Goal: Navigation & Orientation: Understand site structure

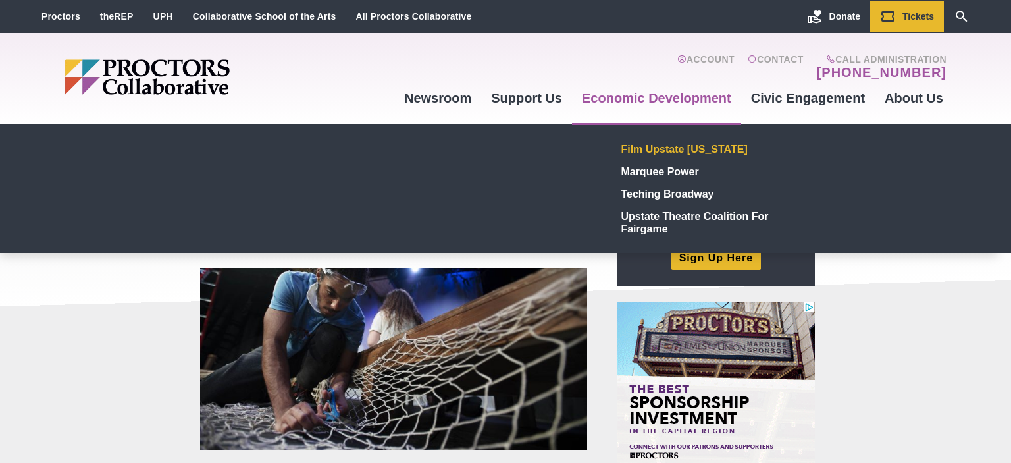
click at [648, 146] on link "Film Upstate [US_STATE]" at bounding box center [712, 149] width 192 height 22
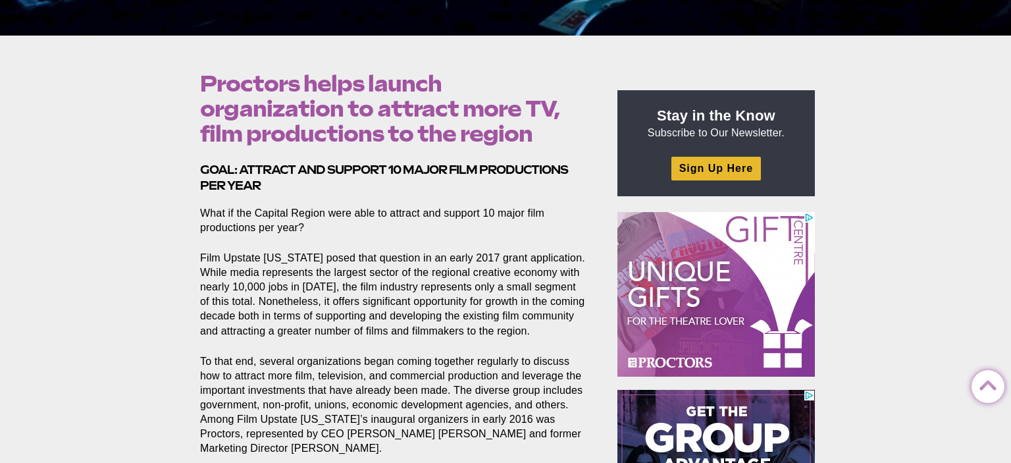
scroll to position [370, 0]
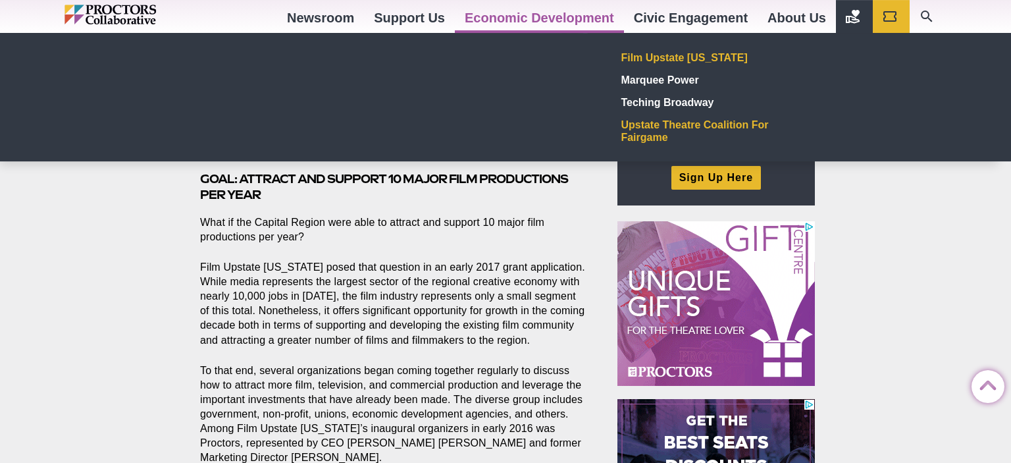
click at [659, 127] on link "Upstate Theatre Coalition for Fairgame" at bounding box center [712, 130] width 192 height 35
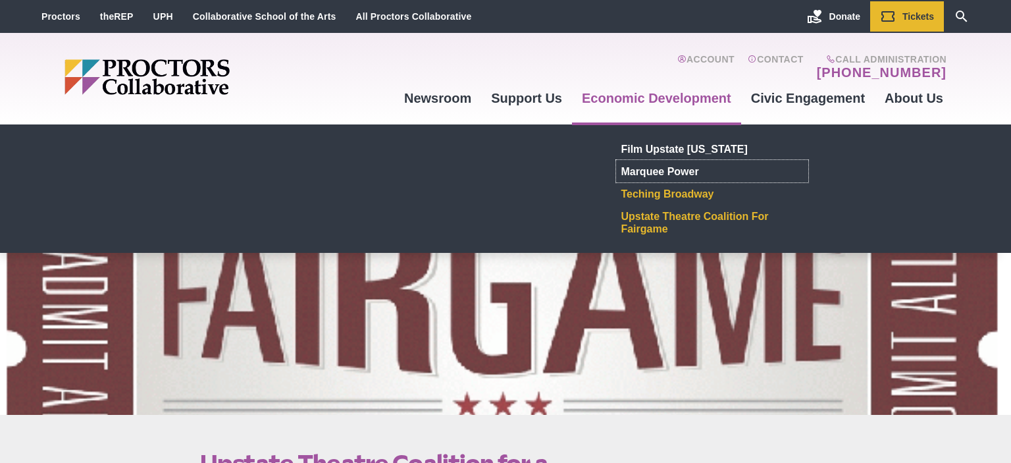
drag, startPoint x: 674, startPoint y: 170, endPoint x: 686, endPoint y: 188, distance: 21.4
click at [710, 167] on link "Marquee Power" at bounding box center [712, 171] width 192 height 22
click at [673, 195] on link "Teching Broadway" at bounding box center [712, 193] width 192 height 22
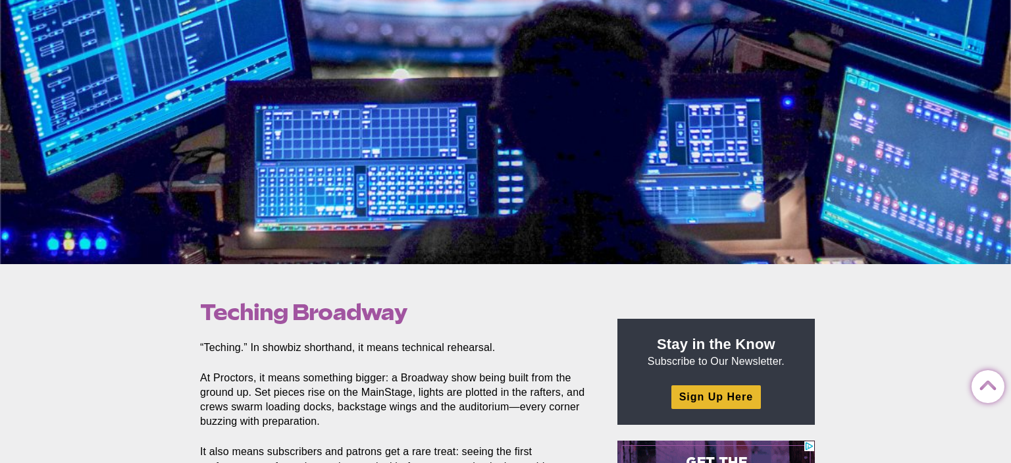
scroll to position [1036, 0]
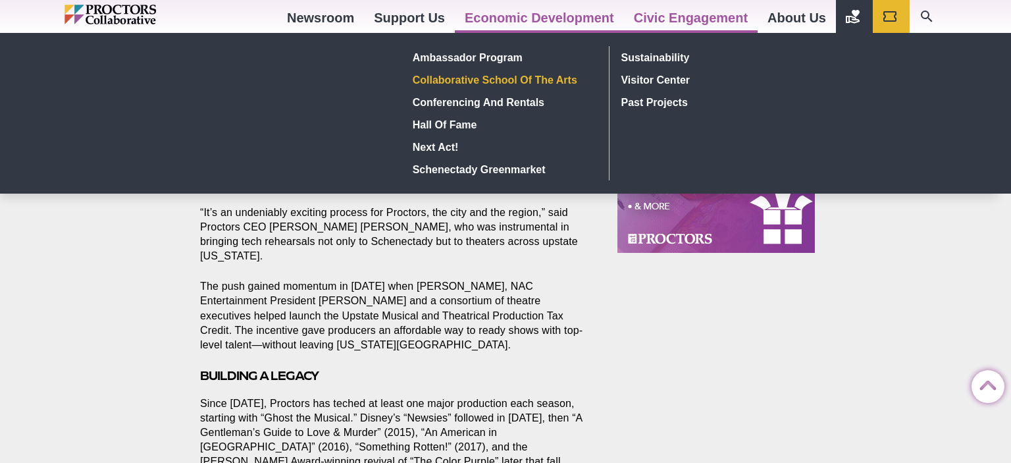
click at [517, 80] on link "Collaborative School of the Arts" at bounding box center [502, 79] width 191 height 22
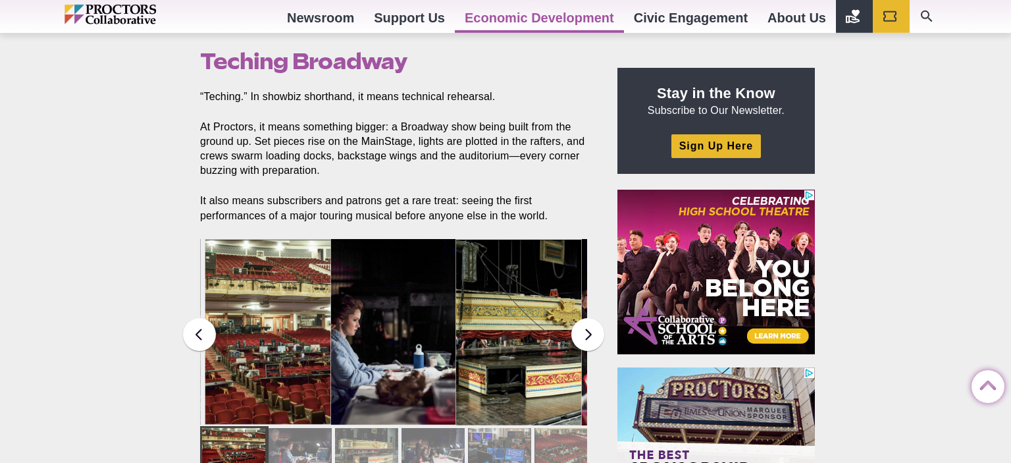
scroll to position [370, 0]
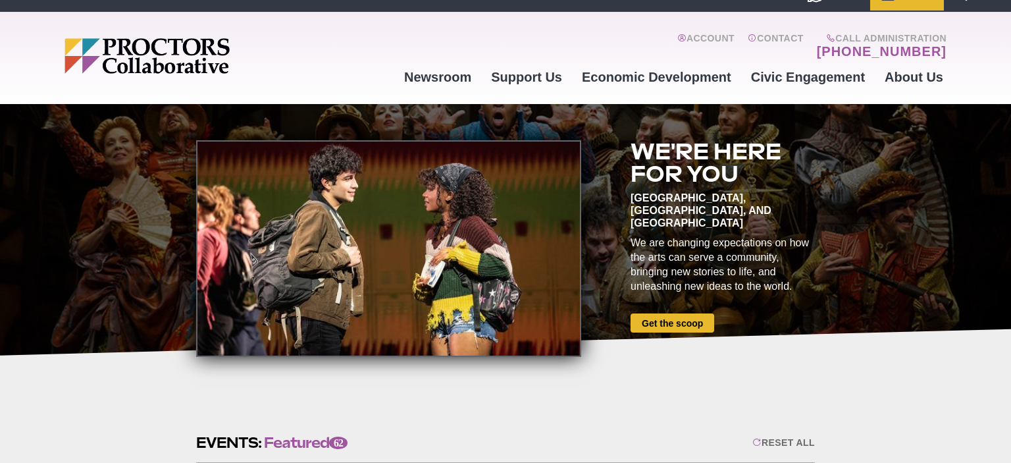
scroll to position [11, 0]
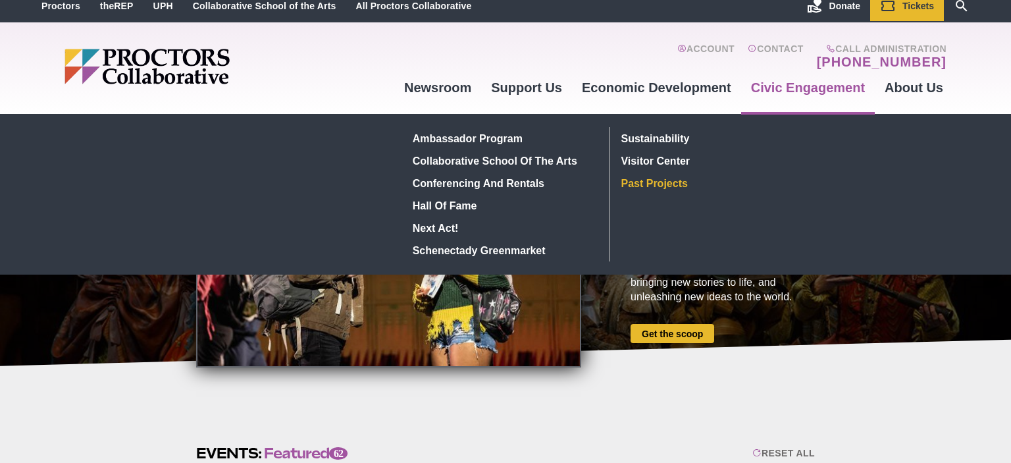
click at [659, 180] on link "Past Projects" at bounding box center [712, 183] width 192 height 22
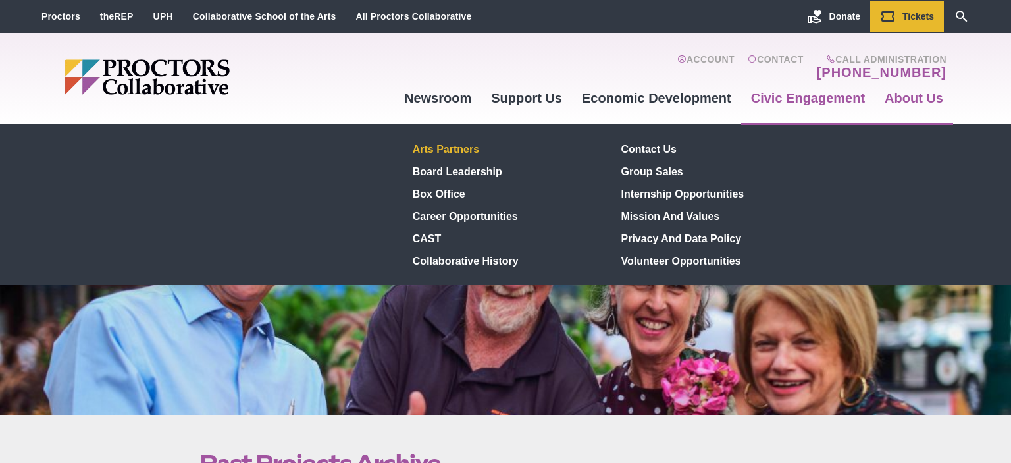
click at [453, 151] on link "Arts Partners" at bounding box center [502, 149] width 191 height 22
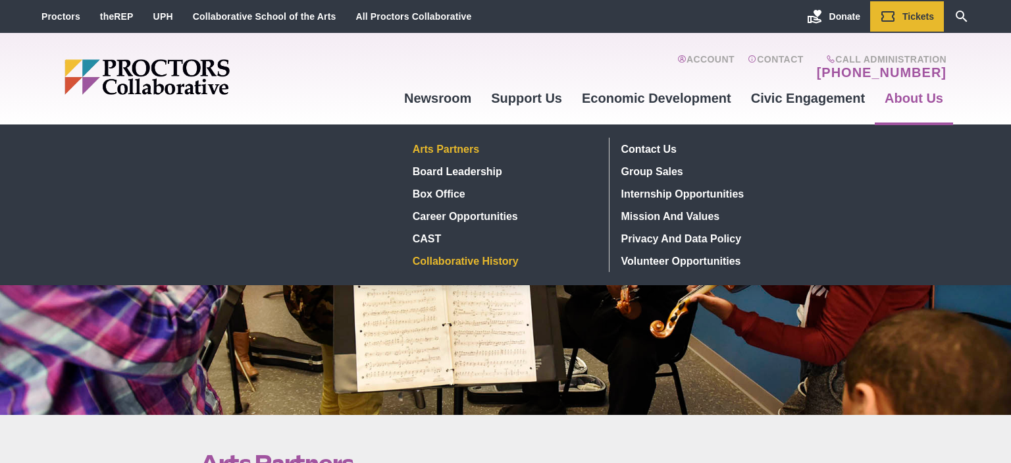
click at [477, 258] on link "Collaborative History" at bounding box center [502, 260] width 191 height 22
